Goal: Navigation & Orientation: Find specific page/section

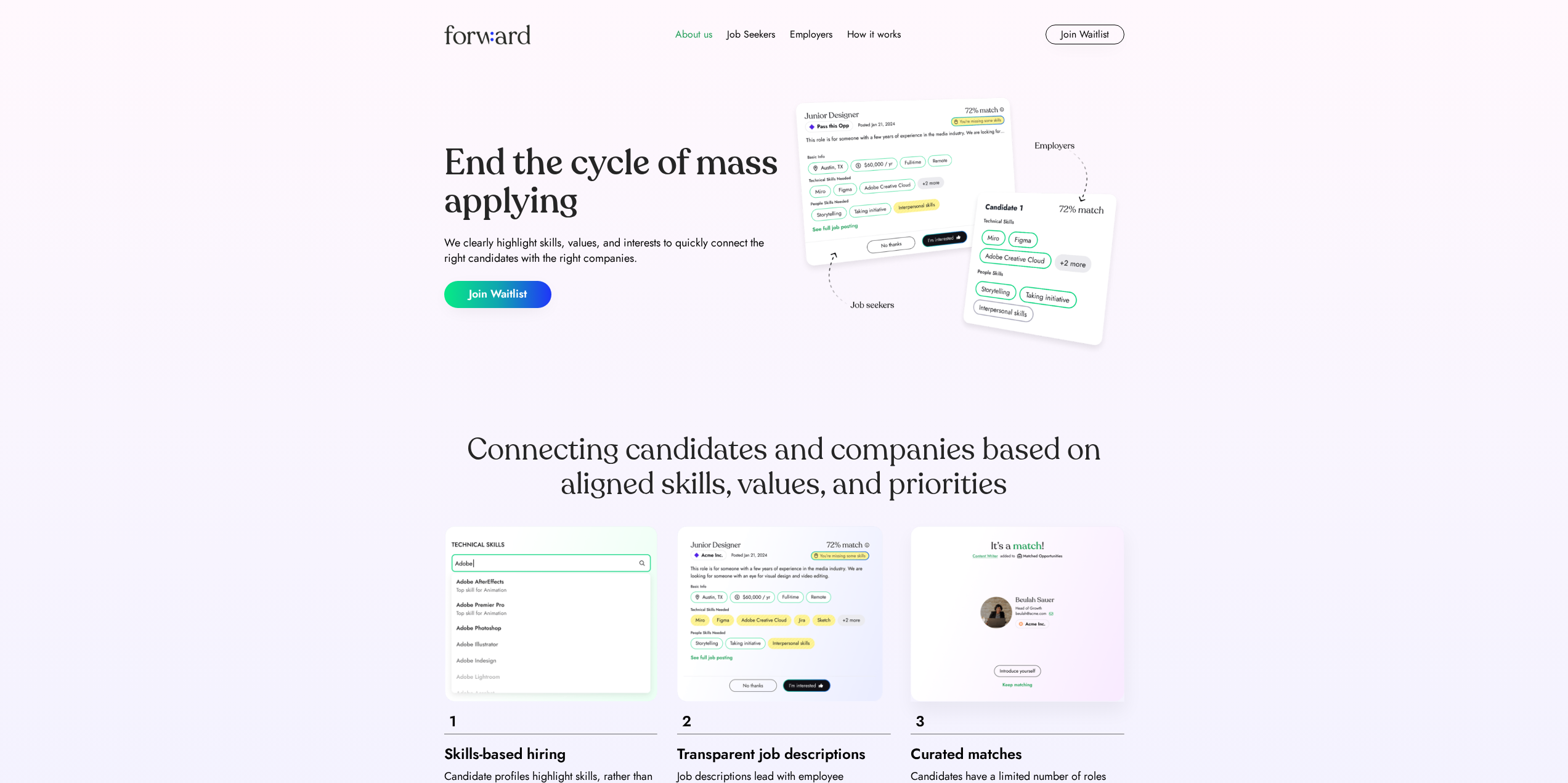
click at [702, 37] on div "About us" at bounding box center [694, 34] width 37 height 15
click at [692, 36] on div "About us" at bounding box center [694, 34] width 37 height 15
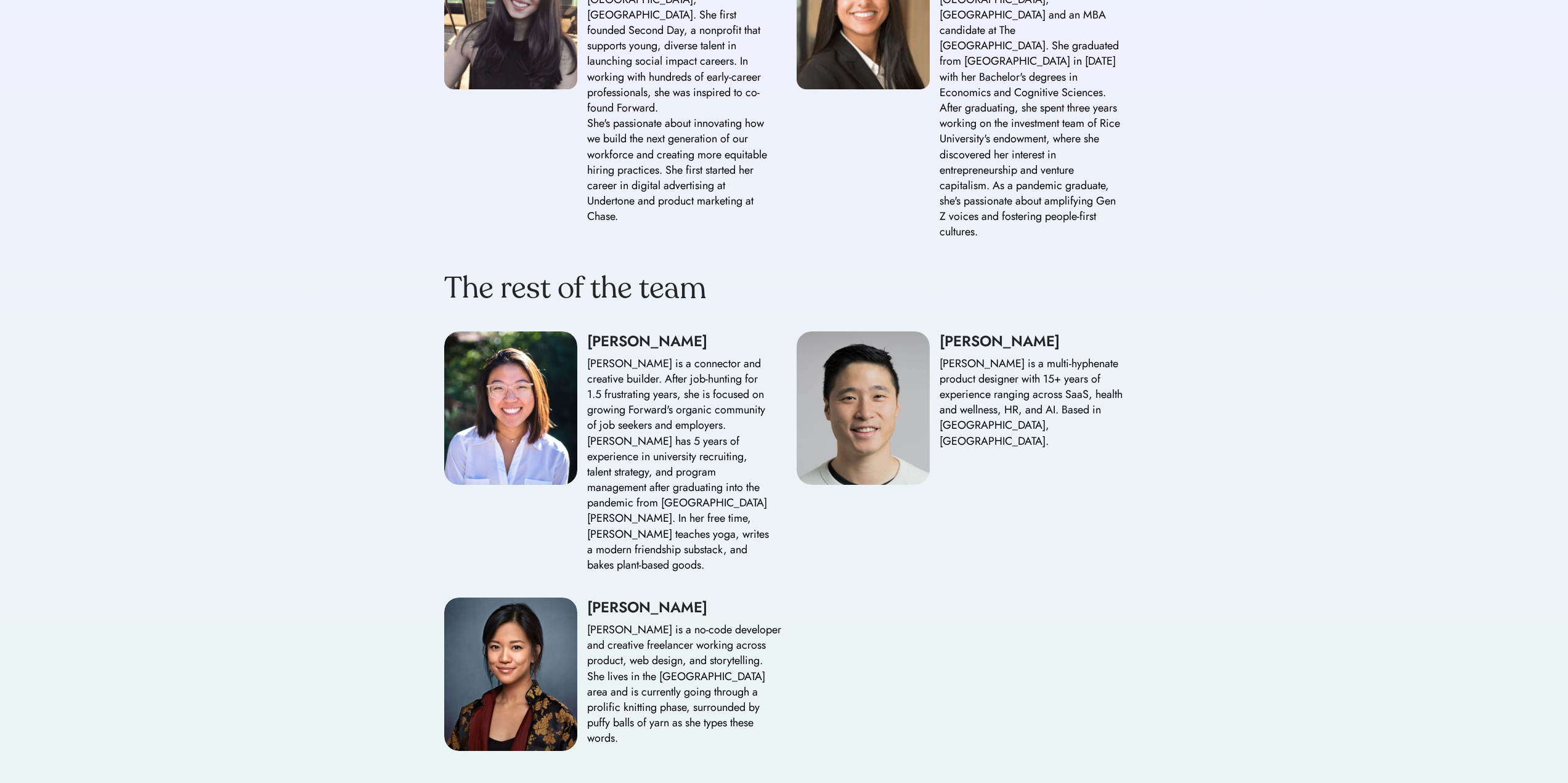
scroll to position [1355, 0]
